Goal: Find specific page/section: Find specific page/section

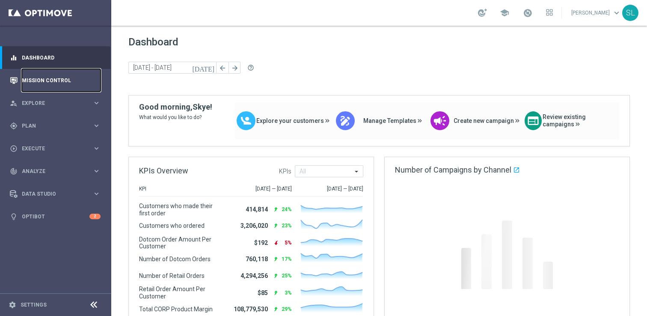
click at [55, 77] on link "Mission Control" at bounding box center [61, 80] width 79 height 23
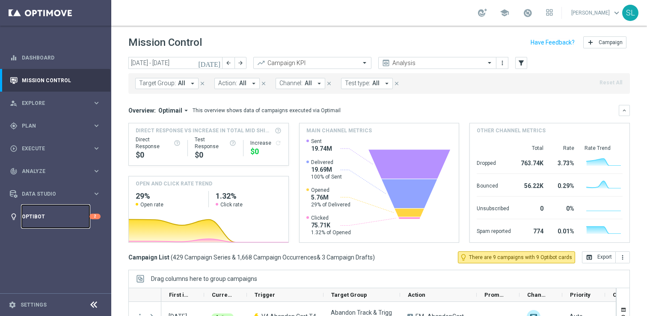
click at [53, 217] on link "Optibot" at bounding box center [56, 216] width 68 height 23
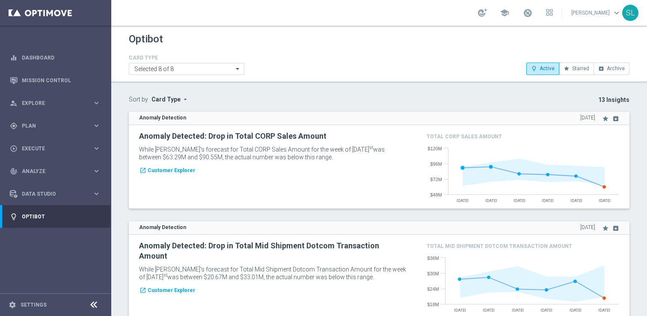
click at [400, 102] on p "13 Insights" at bounding box center [443, 100] width 372 height 8
click at [372, 92] on div "Optibot CARD TYPE Selected 8 of 8 lightbulb_outline Active star Starred archive…" at bounding box center [379, 171] width 536 height 290
